Goal: Task Accomplishment & Management: Use online tool/utility

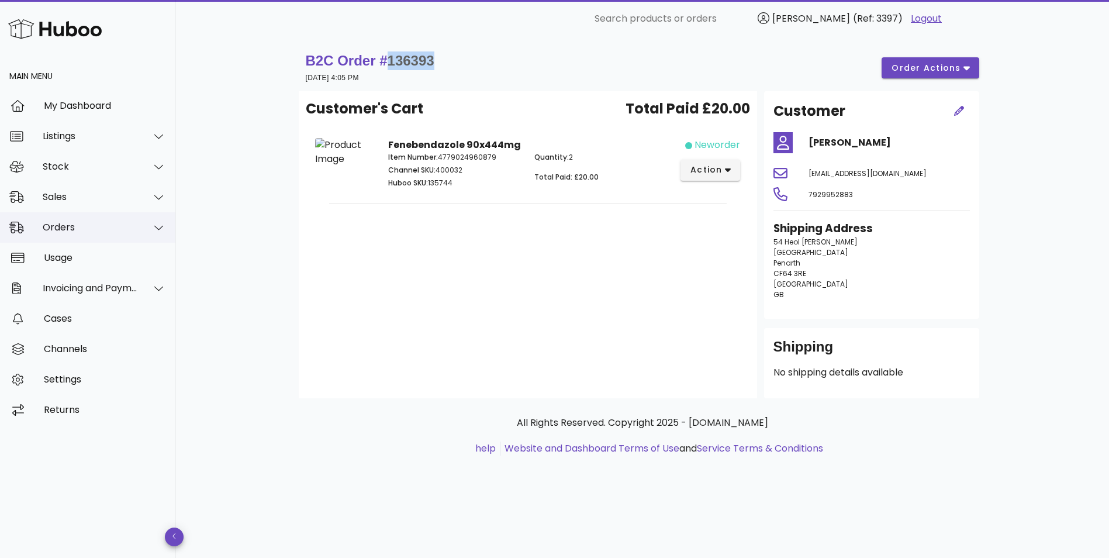
click at [65, 229] on div "Orders" at bounding box center [90, 227] width 95 height 11
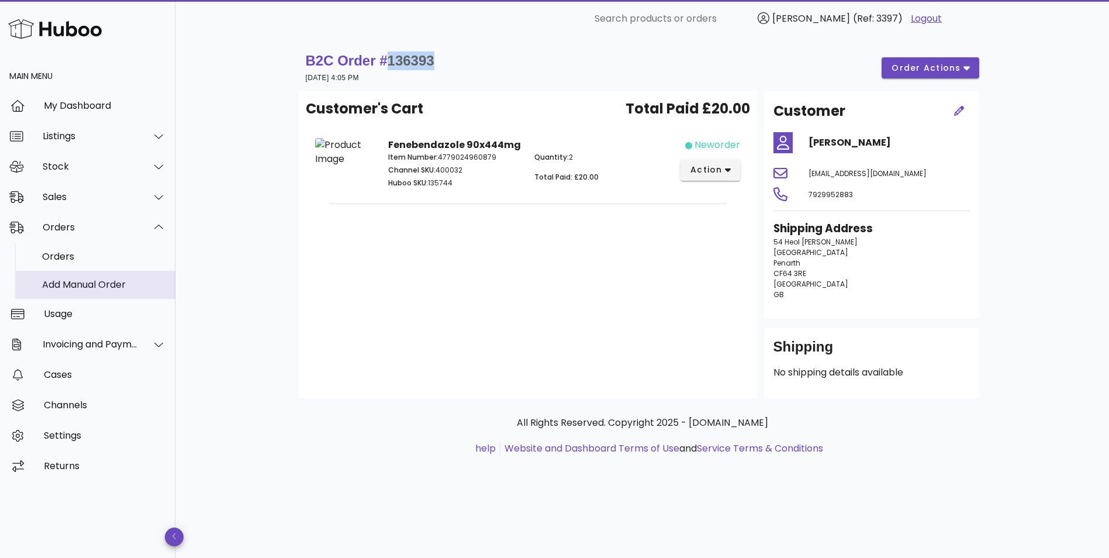
click at [73, 282] on div "Add Manual Order" at bounding box center [104, 284] width 124 height 11
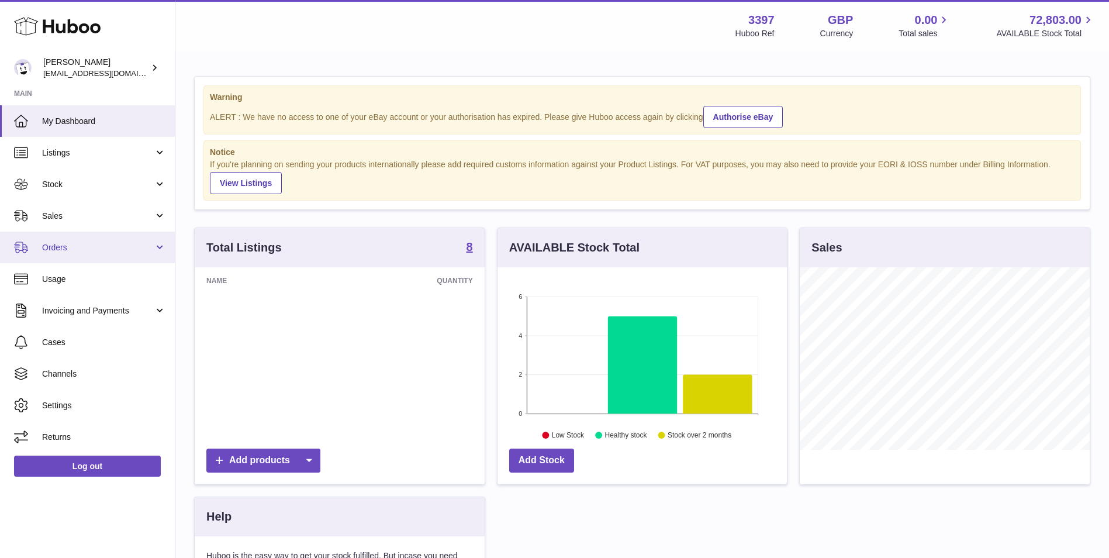
scroll to position [182, 289]
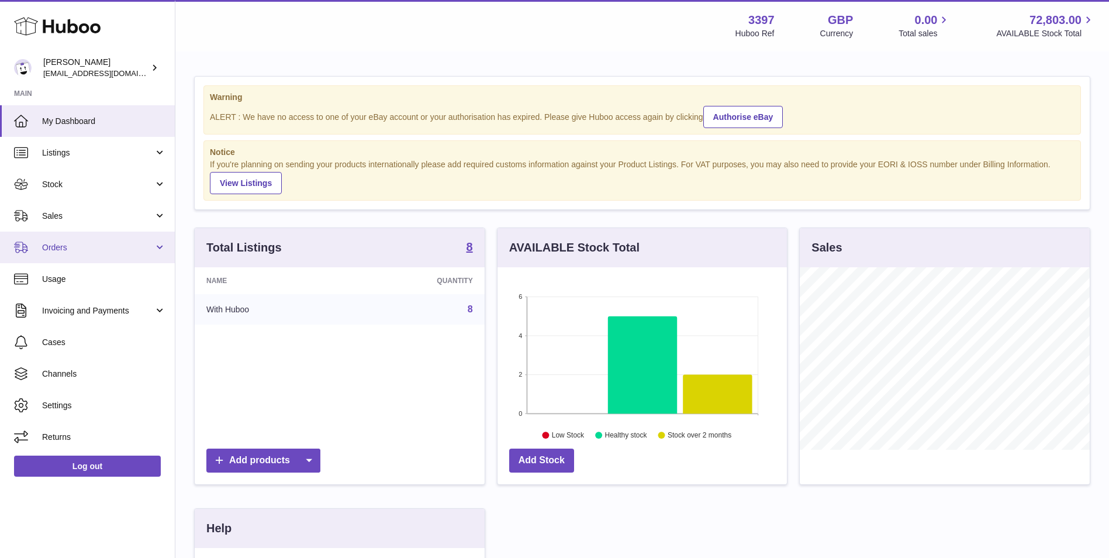
click at [47, 253] on span "Orders" at bounding box center [98, 247] width 112 height 11
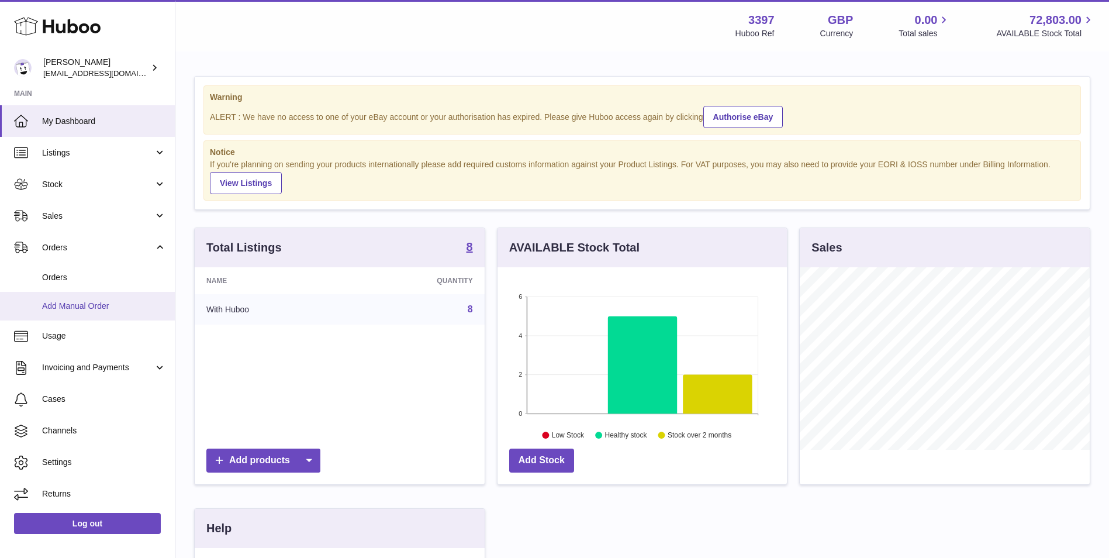
click at [60, 303] on span "Add Manual Order" at bounding box center [104, 305] width 124 height 11
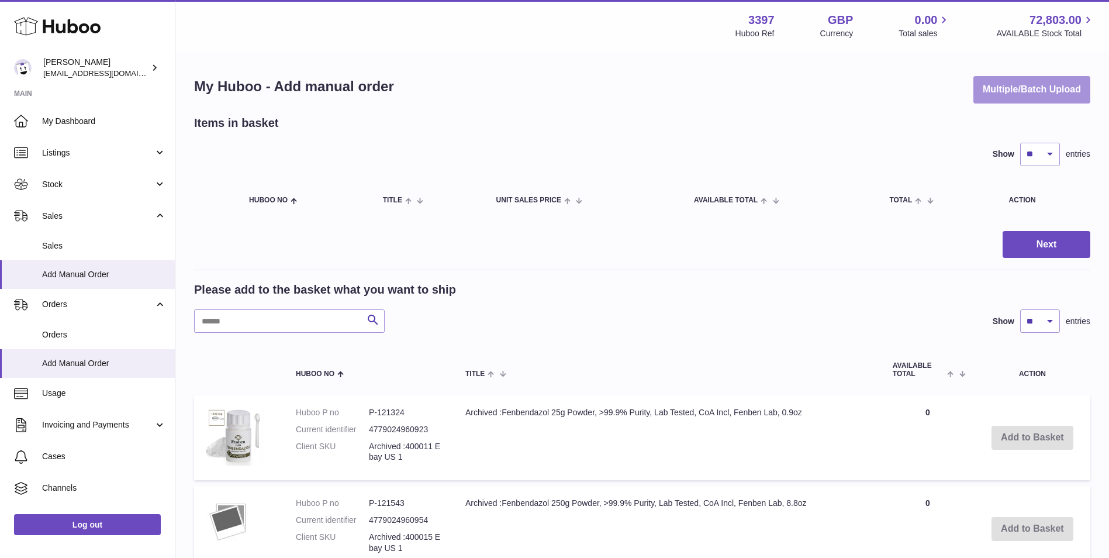
click at [1056, 91] on button "Multiple/Batch Upload" at bounding box center [1031, 89] width 117 height 27
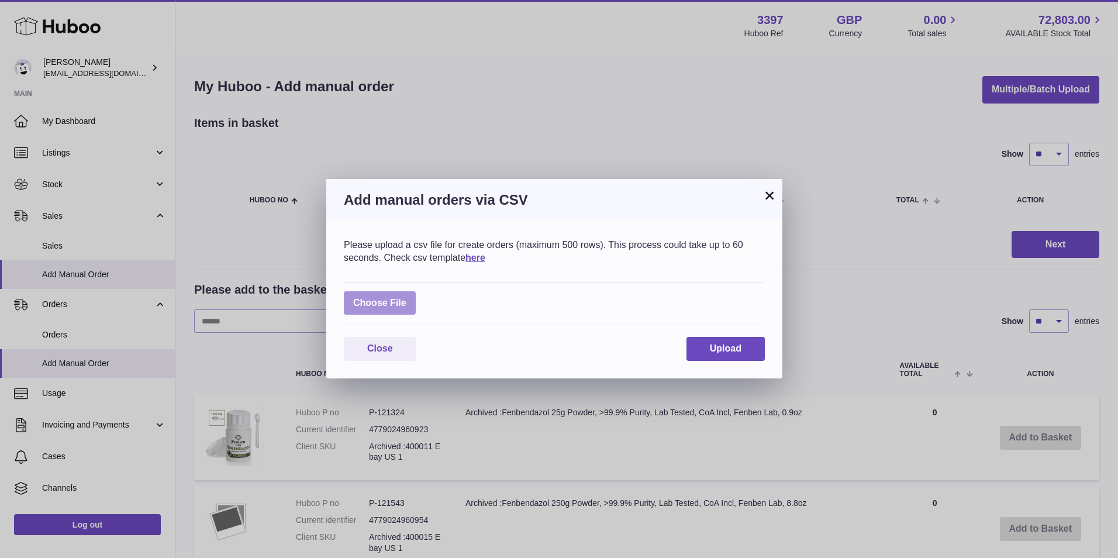
click at [397, 296] on label at bounding box center [380, 303] width 72 height 24
click at [406, 297] on input "file" at bounding box center [406, 297] width 1 height 1
type input "**********"
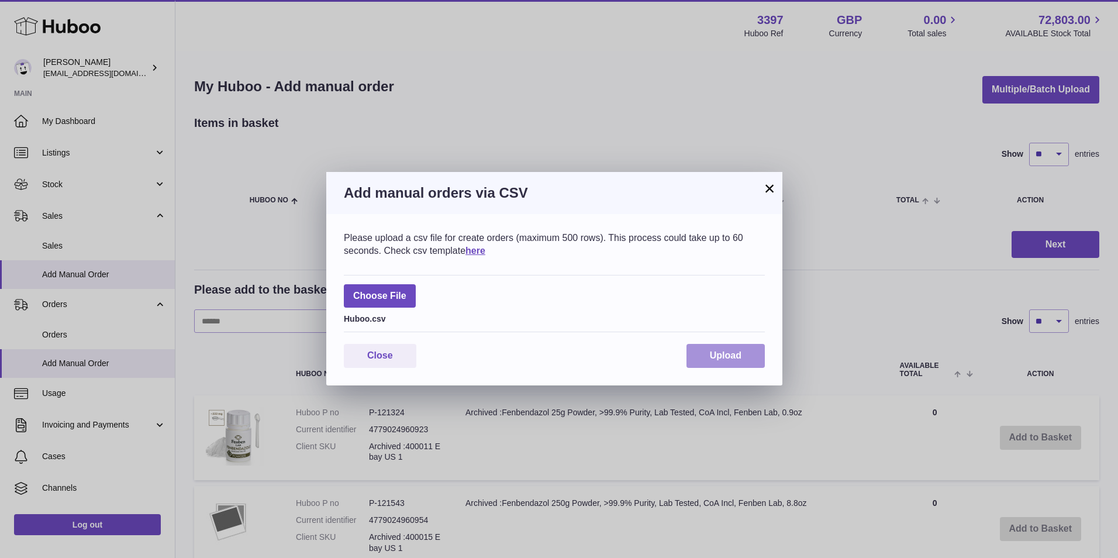
click at [727, 355] on span "Upload" at bounding box center [726, 355] width 32 height 10
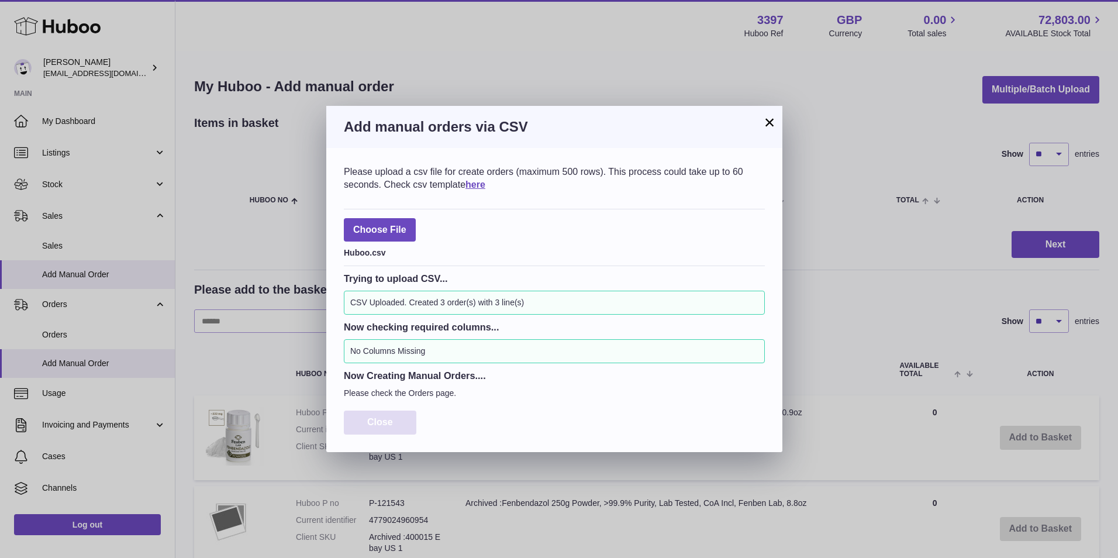
click at [403, 410] on div "Please upload a csv file for create orders (maximum 500 rows). This process cou…" at bounding box center [554, 300] width 456 height 304
click at [392, 424] on span "Close" at bounding box center [380, 422] width 26 height 10
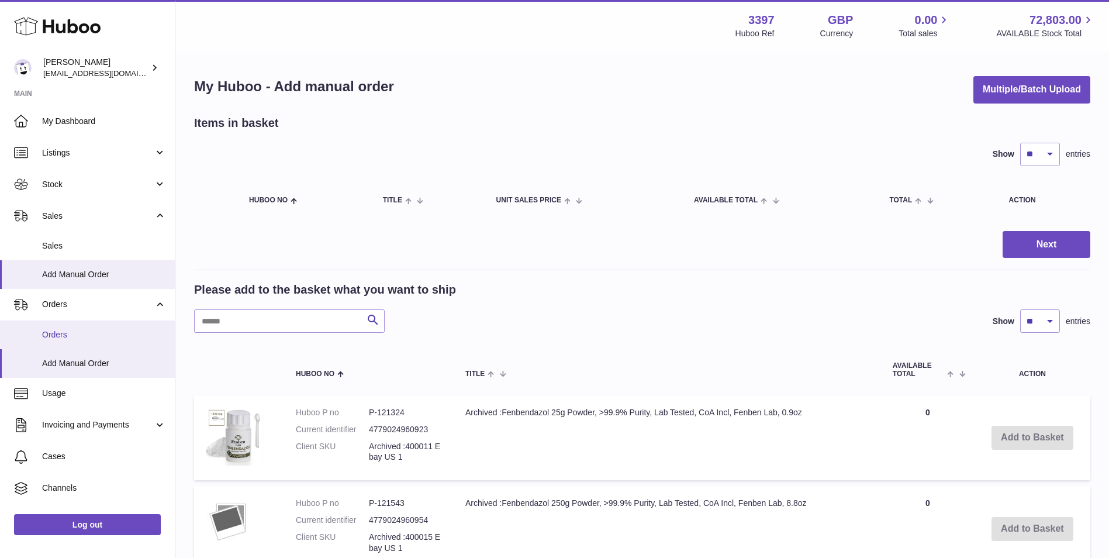
click at [63, 336] on span "Orders" at bounding box center [104, 334] width 124 height 11
